Goal: Task Accomplishment & Management: Manage account settings

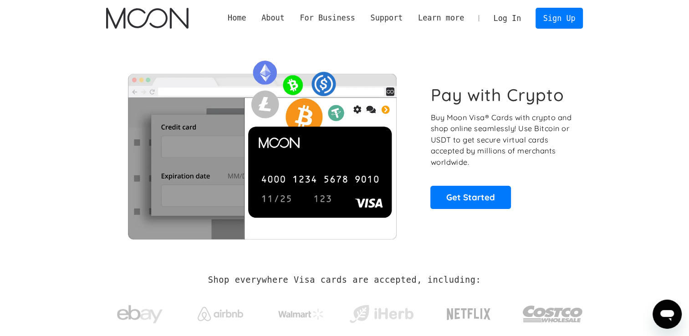
drag, startPoint x: 508, startPoint y: 12, endPoint x: 544, endPoint y: 28, distance: 39.5
click at [508, 12] on link "Log In" at bounding box center [507, 18] width 43 height 20
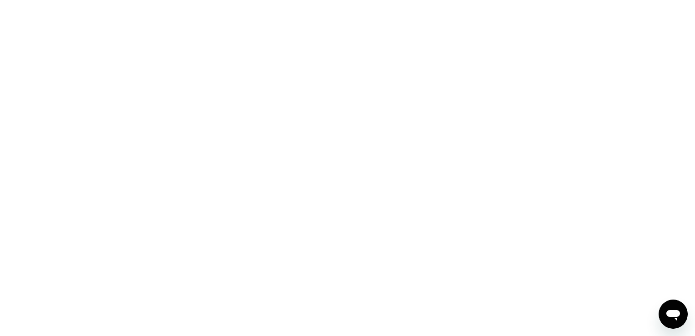
click at [193, 175] on div at bounding box center [347, 168] width 695 height 336
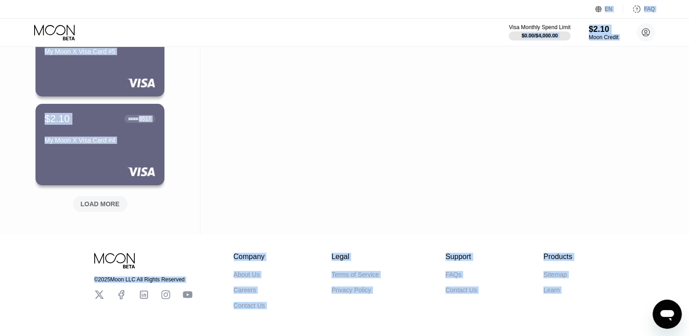
scroll to position [404, 0]
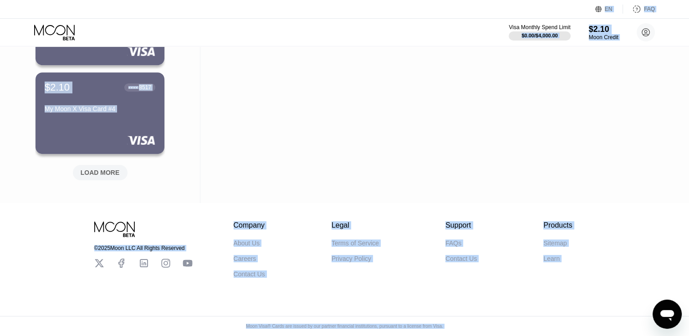
click at [106, 168] on div "LOAD MORE" at bounding box center [100, 172] width 39 height 8
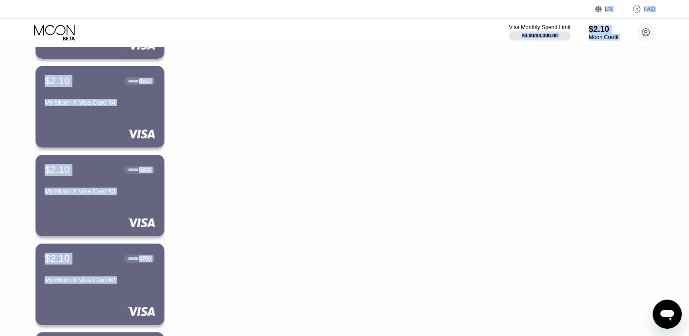
drag, startPoint x: 380, startPoint y: 119, endPoint x: 334, endPoint y: 168, distance: 66.7
click at [380, 119] on div "Activity Export Transaction Detail Card or Product Detail Date & Time Amount Pu…" at bounding box center [434, 42] width 468 height 799
click at [211, 205] on div "Activity Export Transaction Detail Card or Product Detail Date & Time Amount Pu…" at bounding box center [434, 42] width 468 height 799
click at [175, 203] on div "Cards New Card Inactive $2.10 ● ● ● ● 2157 My Moon X Visa Card #8 $2.10 ● ● ● ●…" at bounding box center [100, 42] width 200 height 799
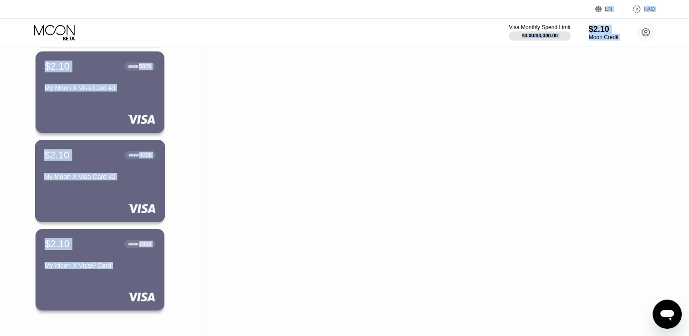
scroll to position [631, 0]
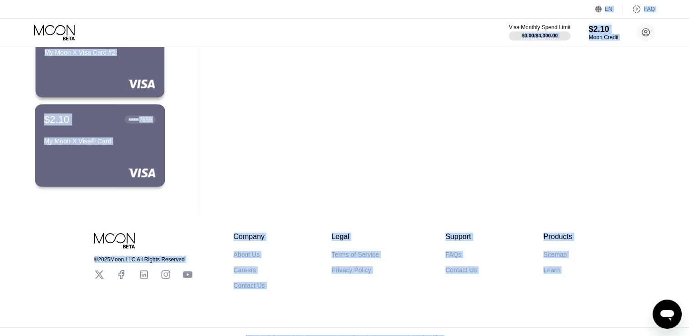
click at [124, 142] on div "My Moon X Visa® Card" at bounding box center [99, 140] width 111 height 7
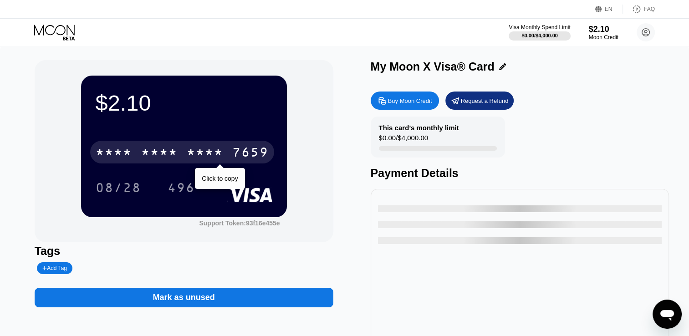
click at [176, 153] on div "* * * *" at bounding box center [159, 153] width 36 height 15
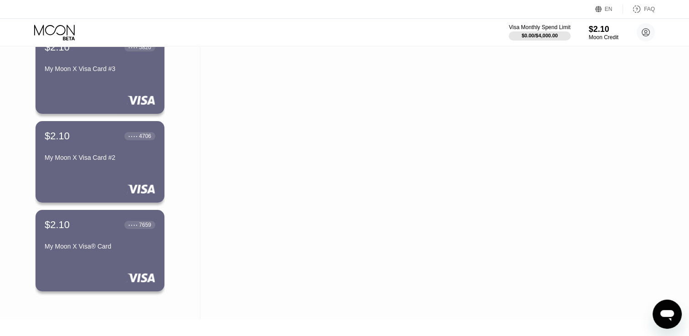
scroll to position [501, 0]
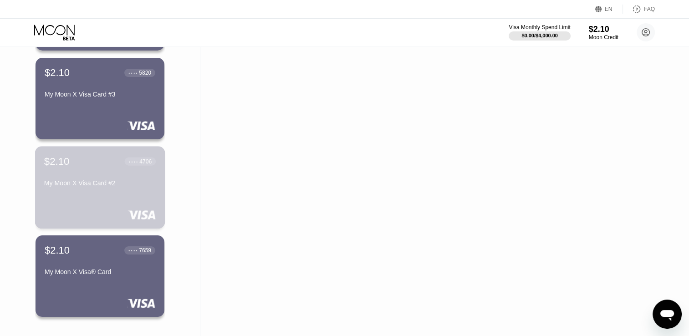
click at [94, 214] on div at bounding box center [99, 214] width 111 height 9
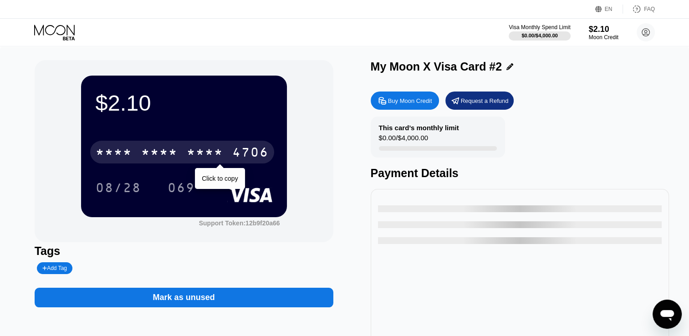
click at [213, 150] on div "* * * *" at bounding box center [205, 153] width 36 height 15
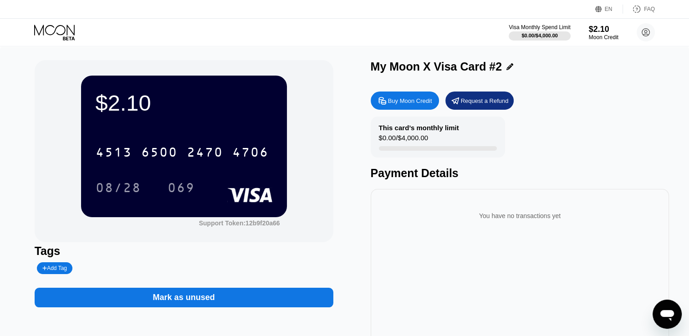
click at [228, 45] on div "Visa Monthly Spend Limit $0.00 / $4,000.00 $2.10 Moon Credit Aa Fq [EMAIL_ADDRE…" at bounding box center [344, 32] width 689 height 27
